Goal: Task Accomplishment & Management: Use online tool/utility

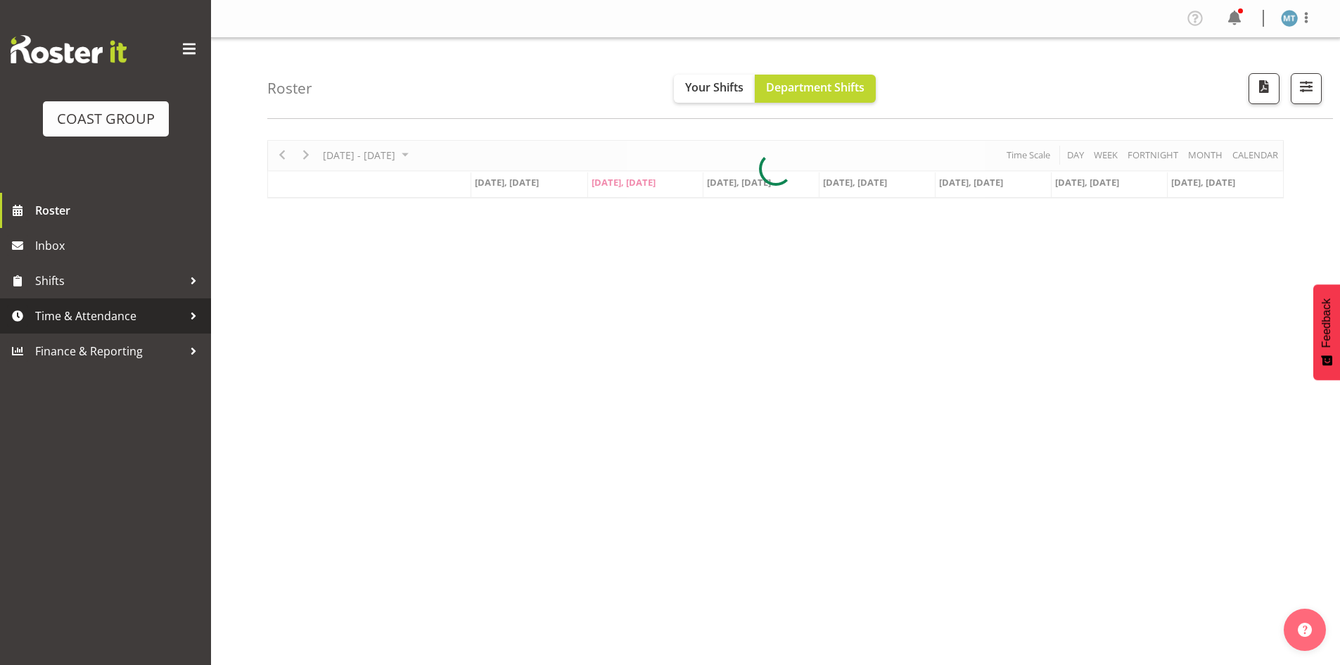
click at [129, 317] on span "Time & Attendance" at bounding box center [109, 315] width 148 height 21
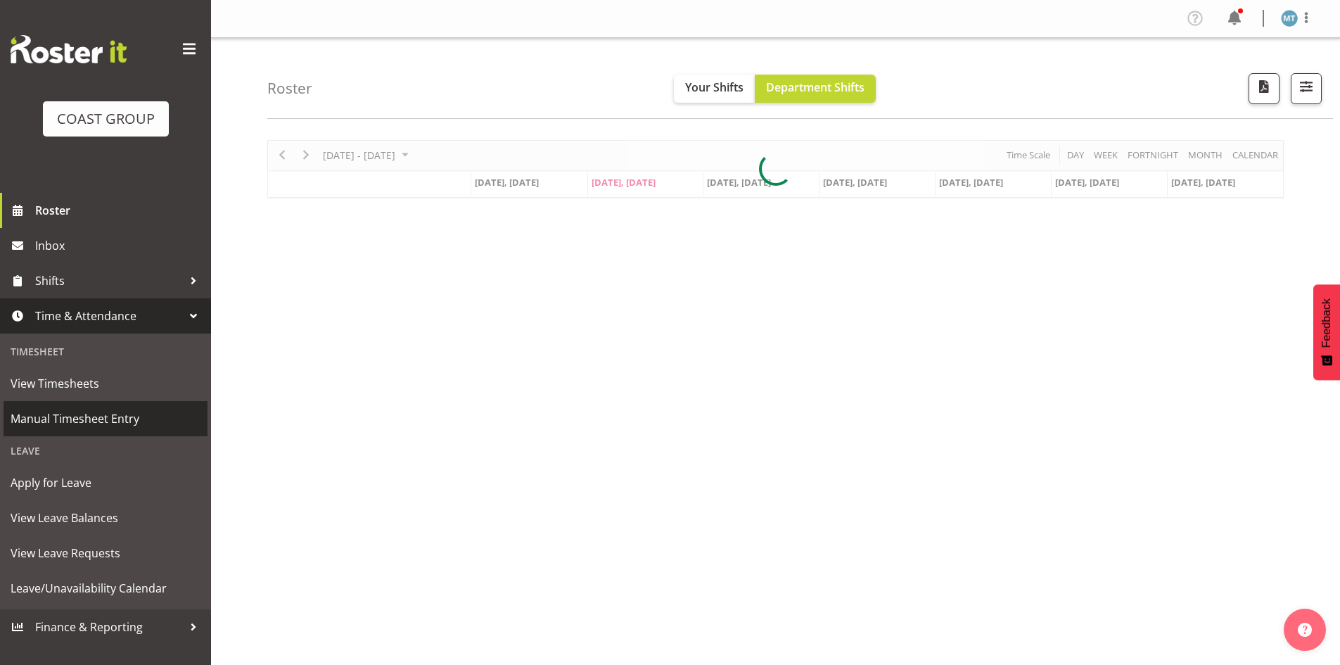
click at [89, 410] on span "Manual Timesheet Entry" at bounding box center [106, 418] width 190 height 21
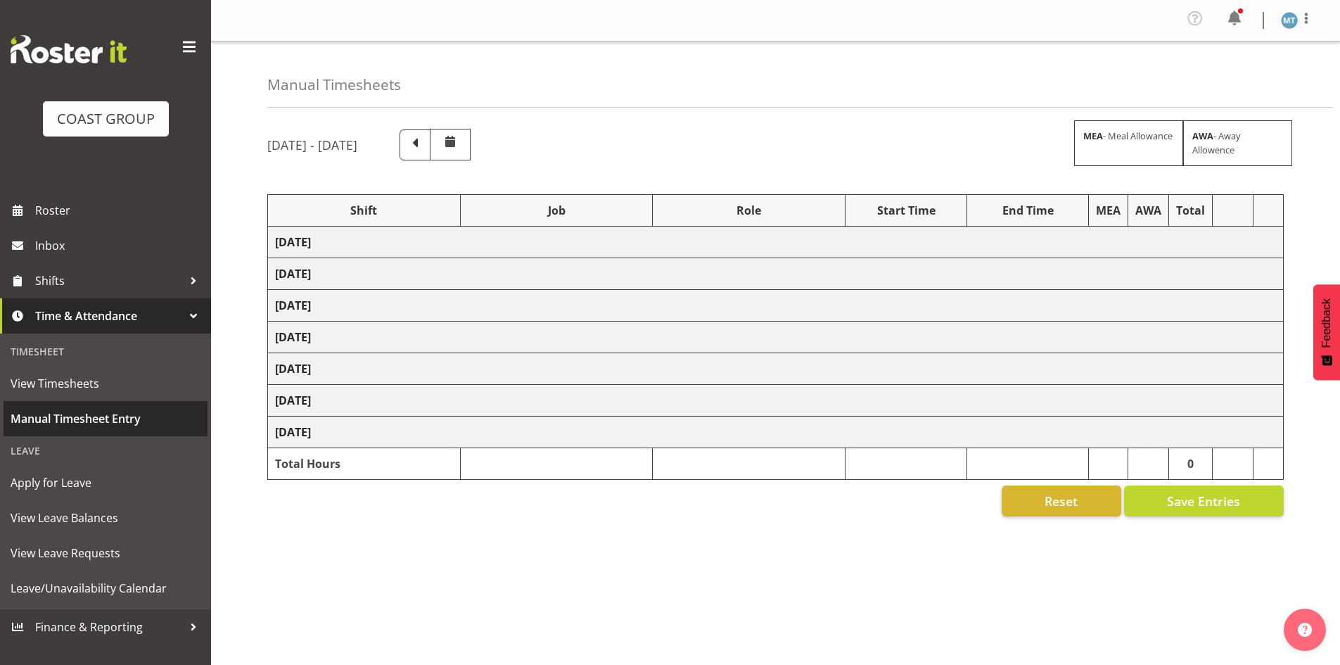
select select "38155"
select select "69"
select select "80900"
select select "9443"
select select "38155"
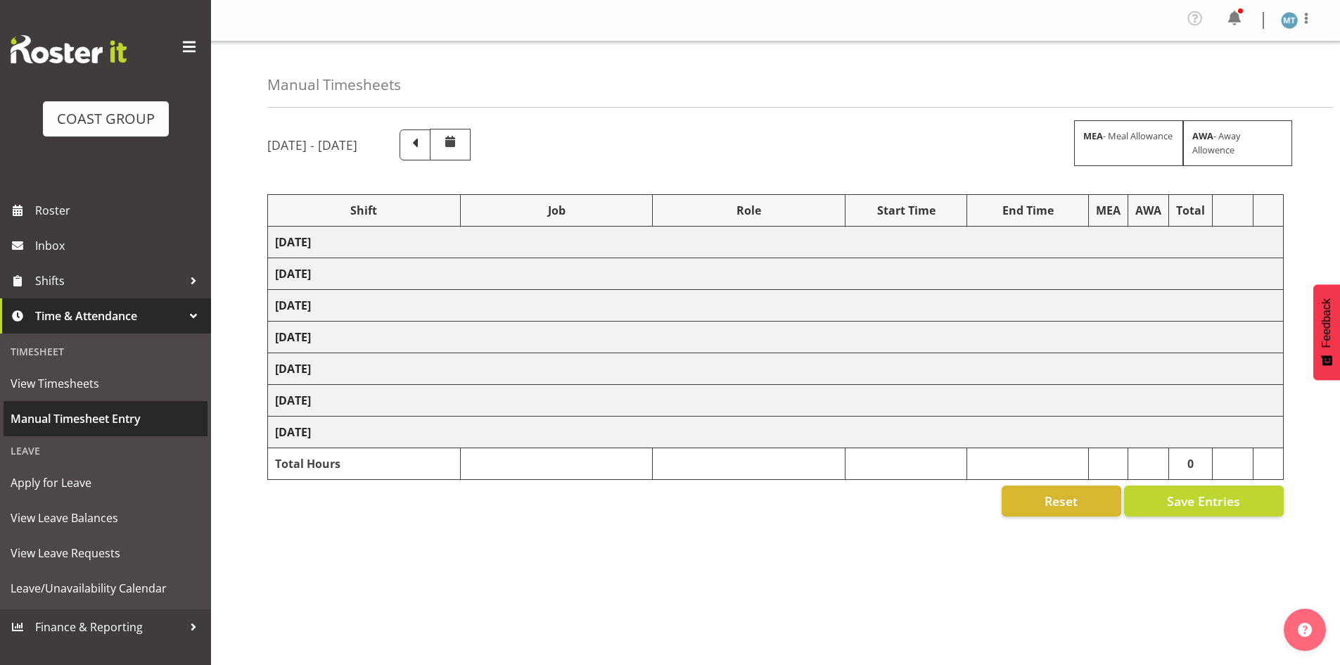
select select "69"
select select "38155"
select select "69"
select select "38155"
select select "69"
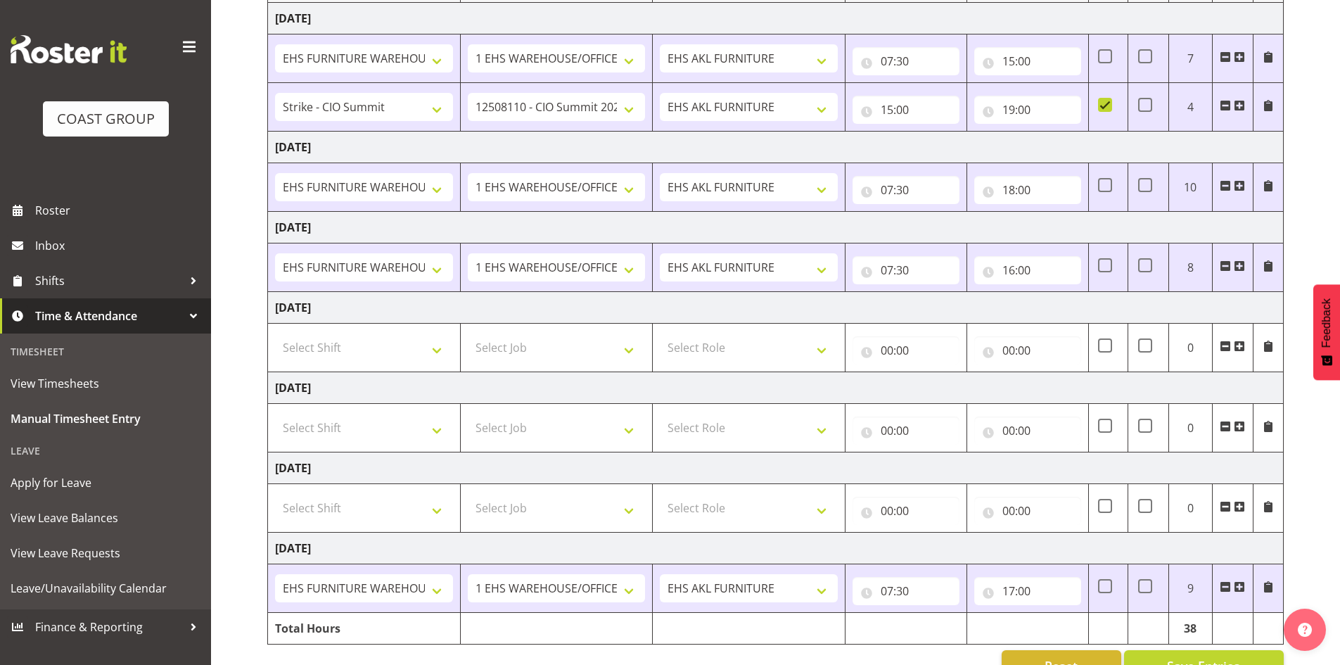
scroll to position [257, 0]
